Goal: Information Seeking & Learning: Learn about a topic

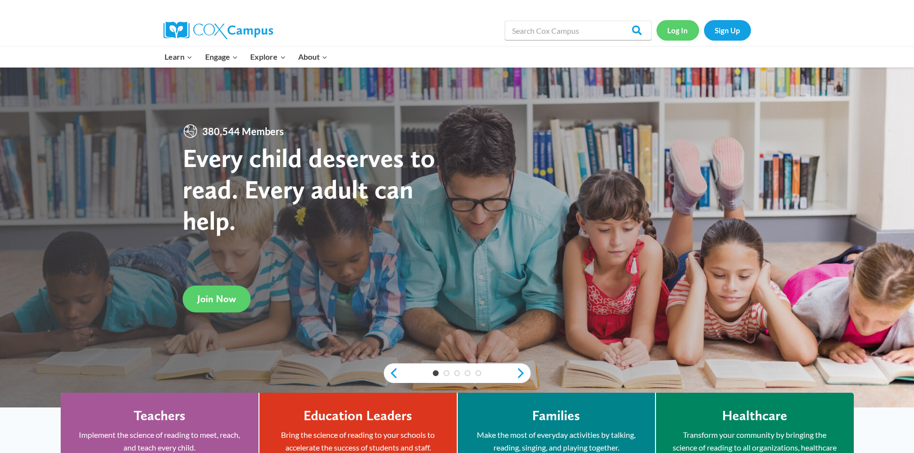
click at [674, 32] on link "Log In" at bounding box center [678, 30] width 43 height 20
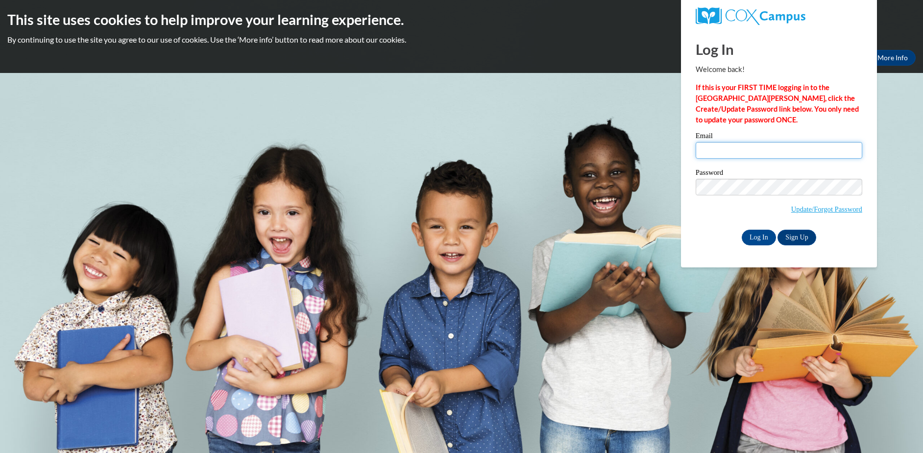
click at [702, 152] on input "Email" at bounding box center [778, 150] width 166 height 17
type input "caborst@semo.edu"
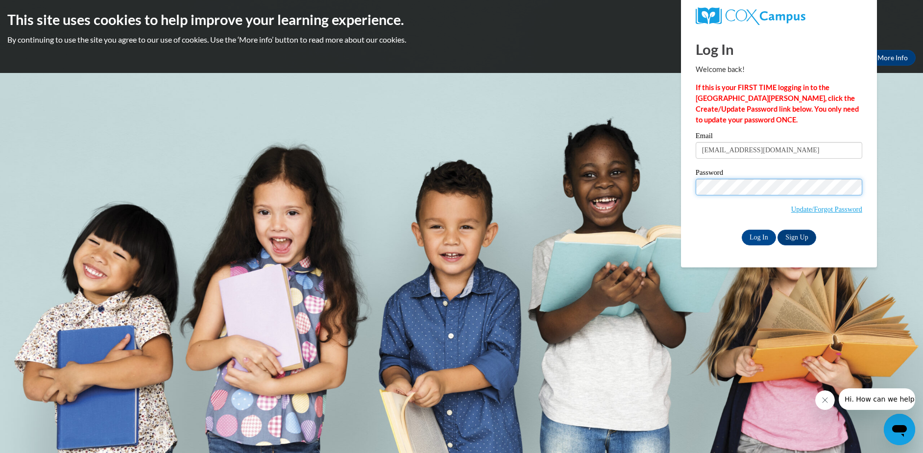
click at [741, 230] on input "Log In" at bounding box center [758, 238] width 34 height 16
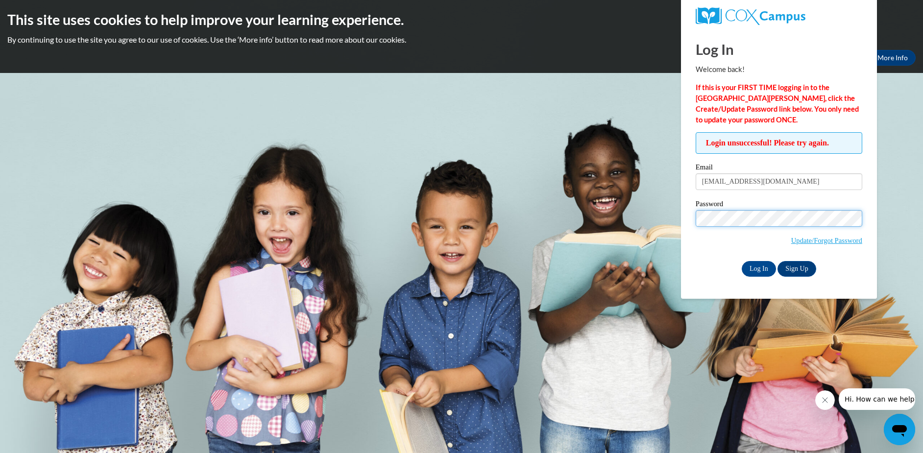
click at [741, 261] on input "Log In" at bounding box center [758, 269] width 34 height 16
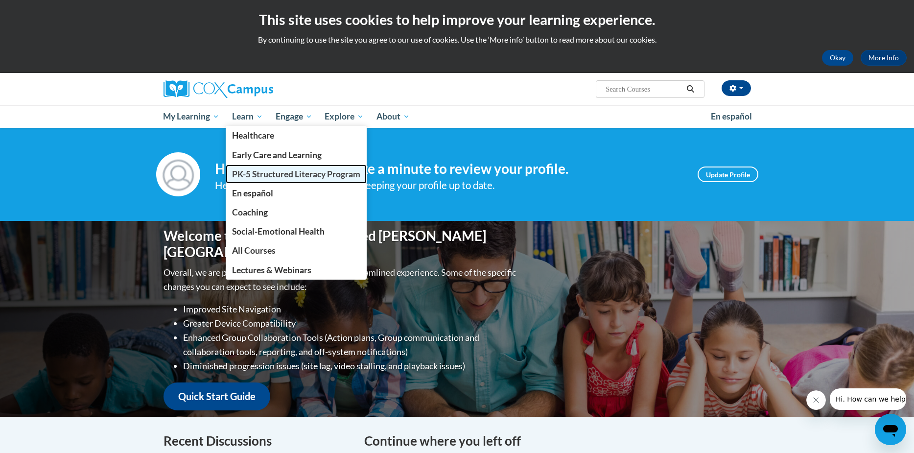
click at [252, 173] on span "PK-5 Structured Literacy Program" at bounding box center [296, 174] width 128 height 10
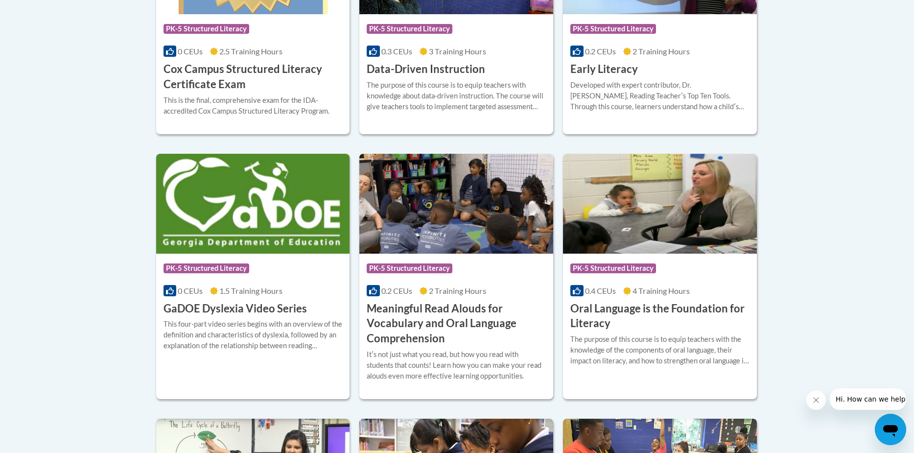
scroll to position [539, 0]
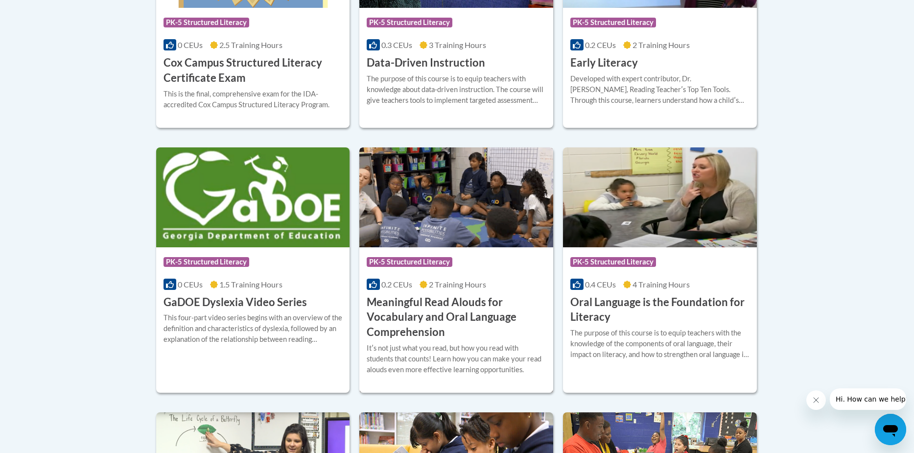
click at [451, 319] on h3 "Meaningful Read Alouds for Vocabulary and Oral Language Comprehension" at bounding box center [456, 317] width 179 height 45
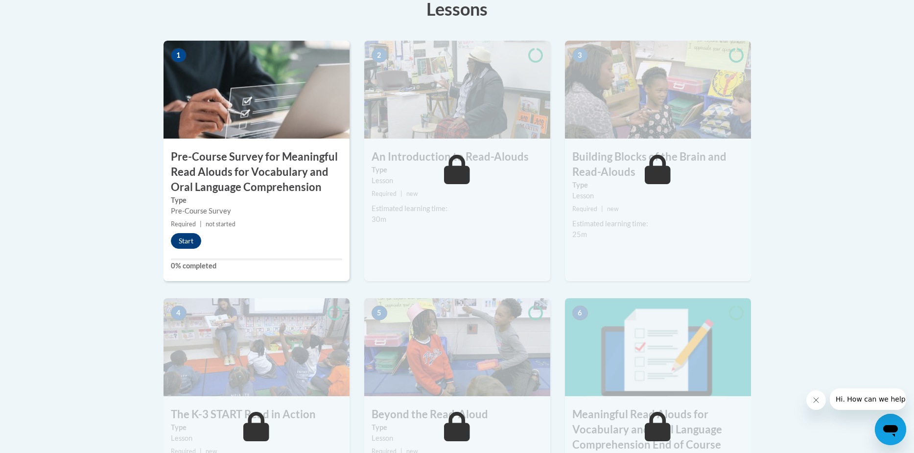
scroll to position [294, 0]
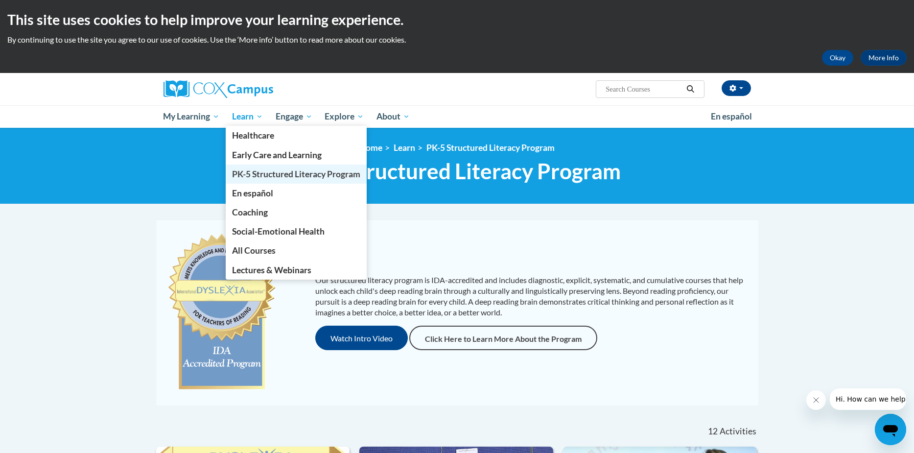
click at [255, 174] on span "PK-5 Structured Literacy Program" at bounding box center [296, 174] width 128 height 10
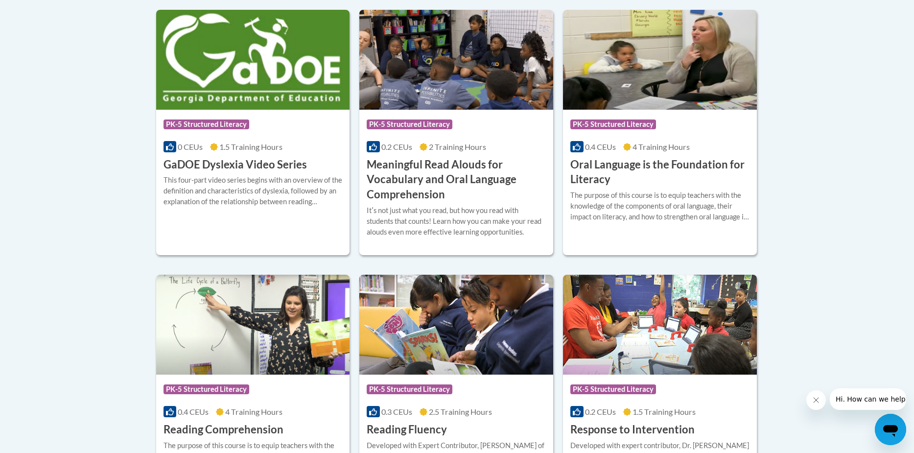
scroll to position [677, 0]
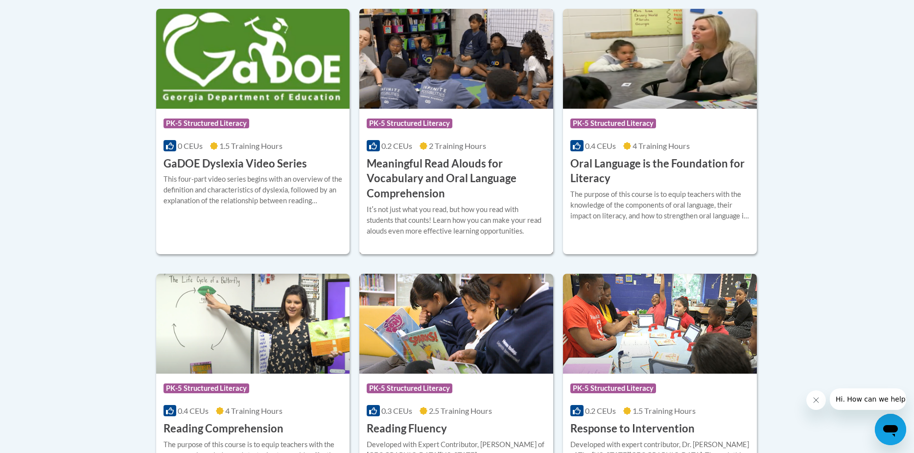
click at [416, 191] on h3 "Meaningful Read Alouds for Vocabulary and Oral Language Comprehension" at bounding box center [456, 178] width 179 height 45
